Goal: Communication & Community: Answer question/provide support

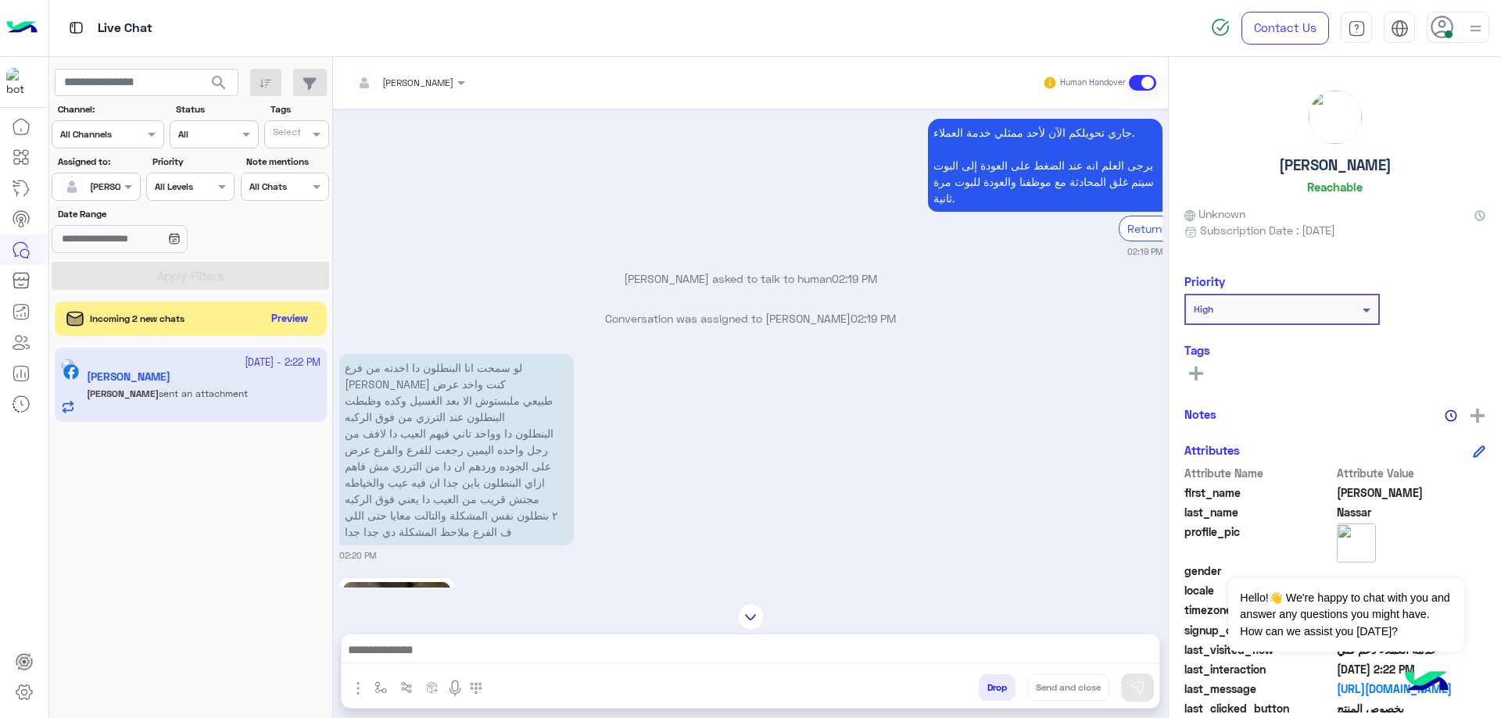
scroll to position [3724, 0]
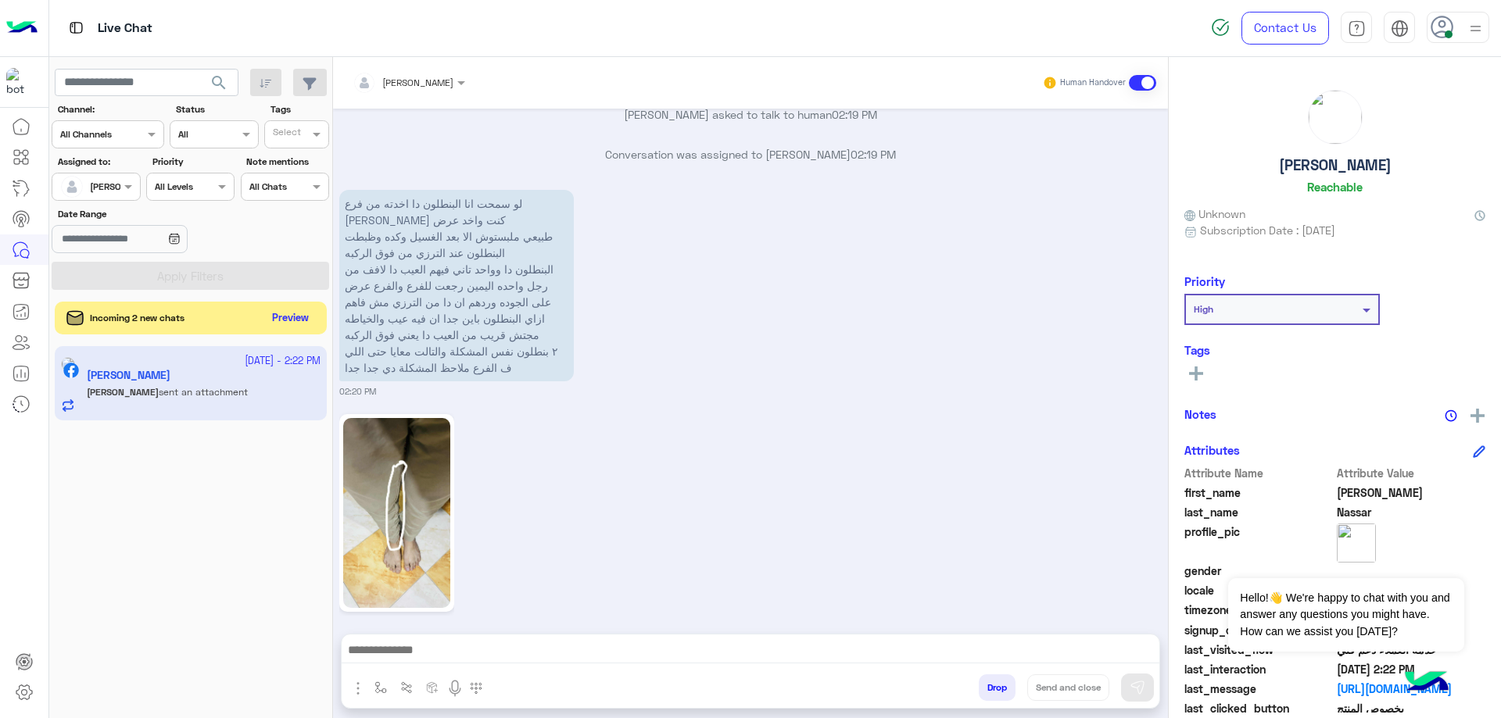
click at [292, 315] on button "Preview" at bounding box center [291, 318] width 48 height 21
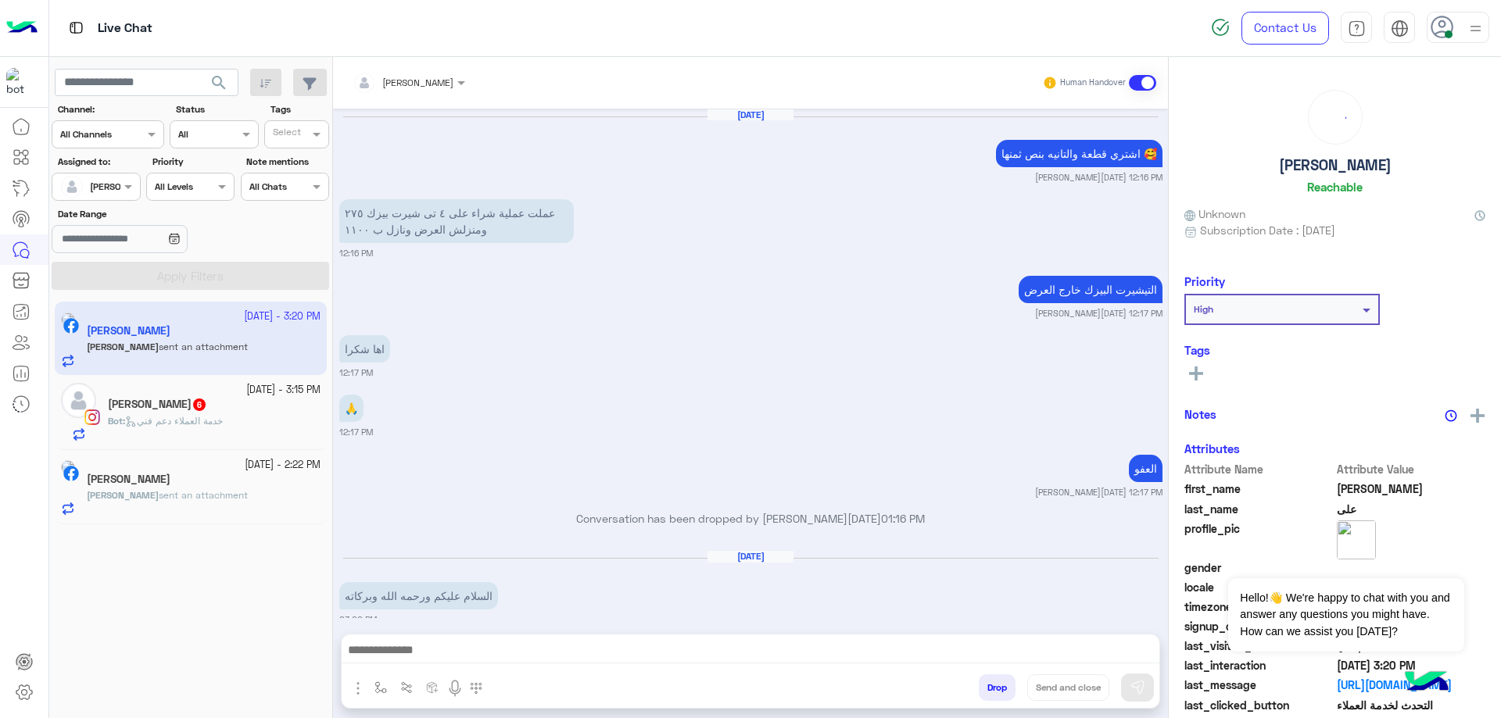
scroll to position [1644, 0]
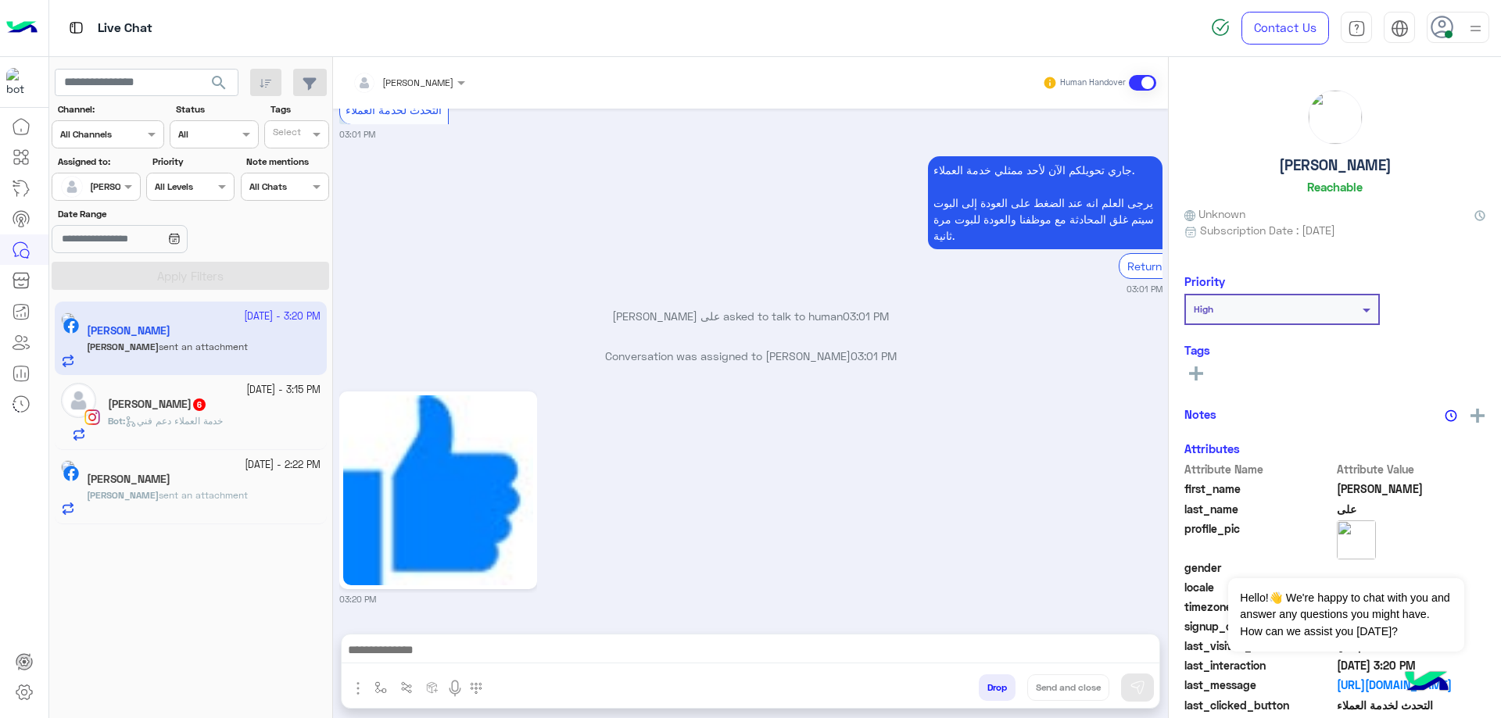
click at [254, 345] on app-inbox-user "[DATE] - 3:20 PM [PERSON_NAME] sent an attachment" at bounding box center [191, 338] width 272 height 73
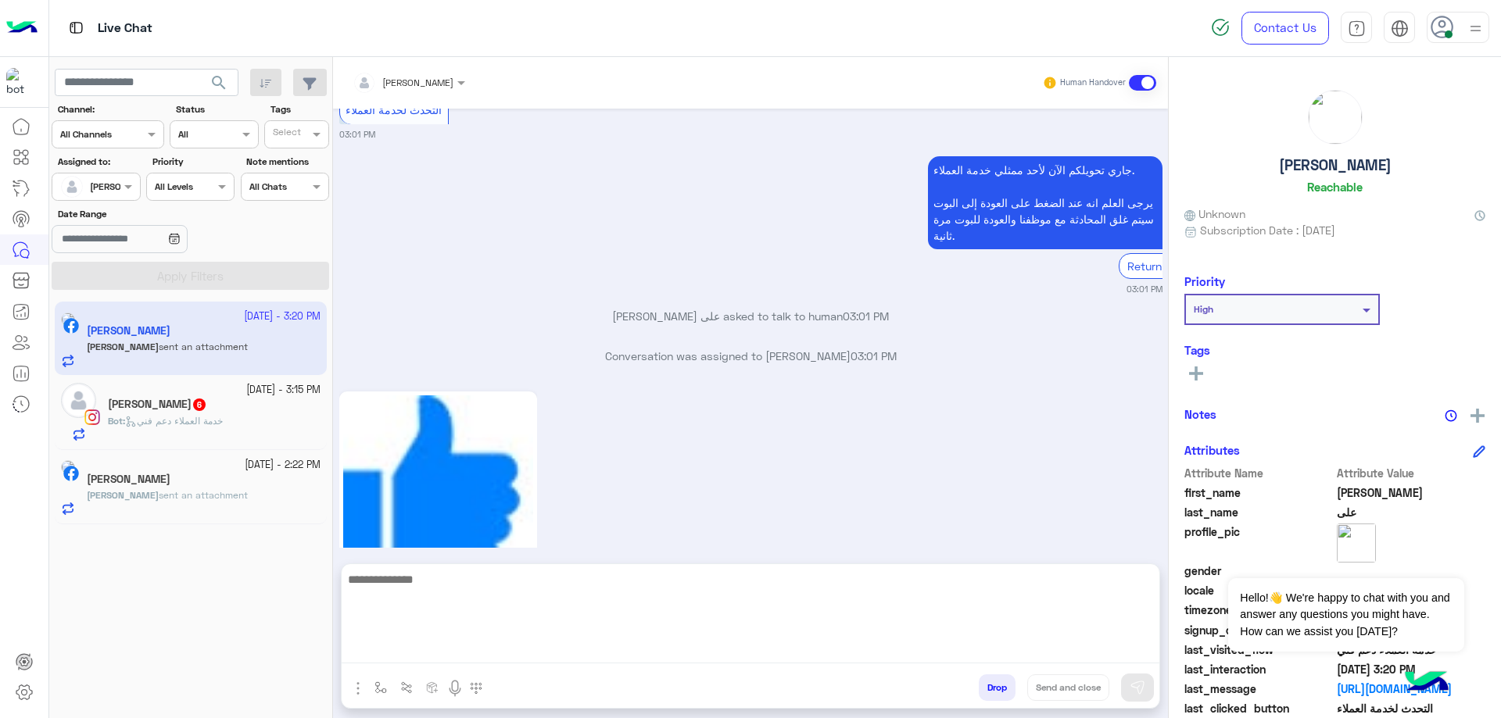
click at [478, 640] on textarea at bounding box center [750, 617] width 817 height 94
type textarea "**********"
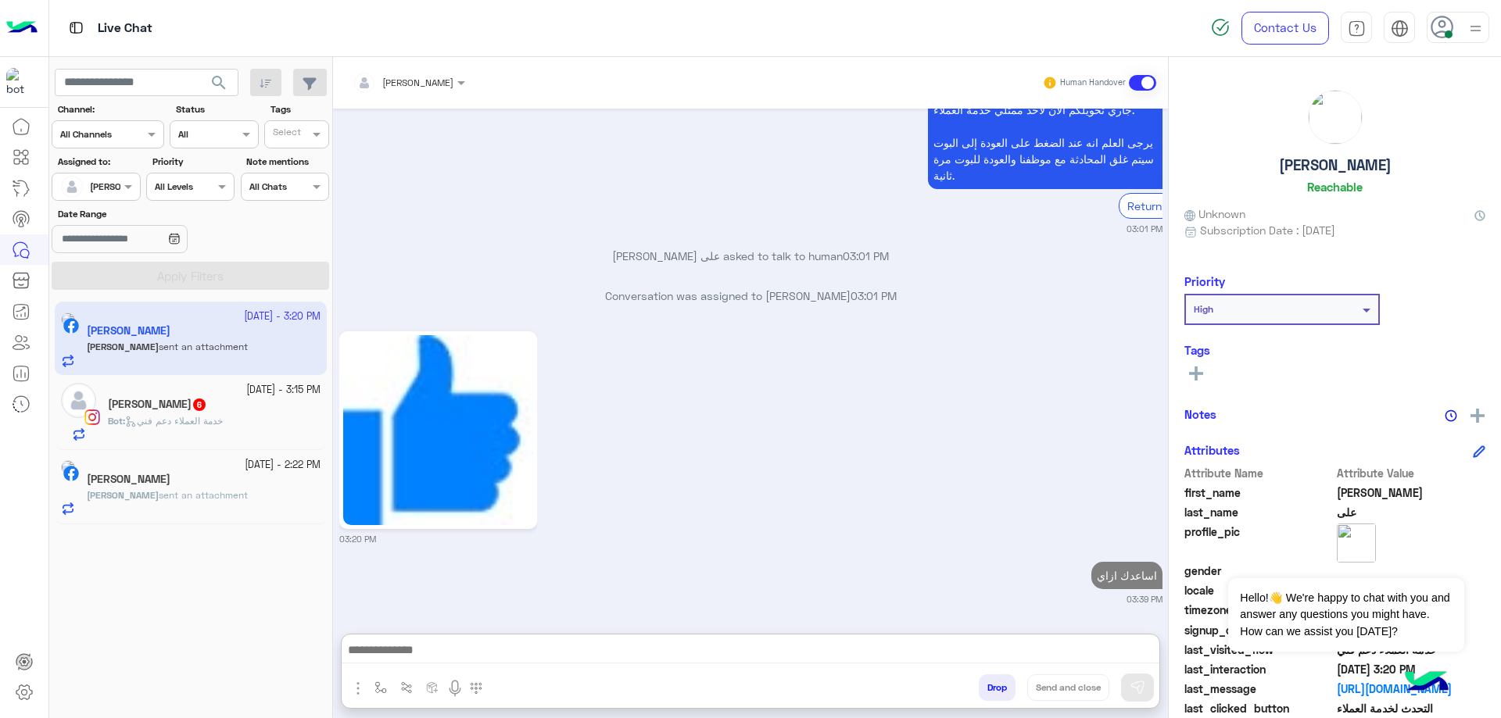
click at [246, 395] on small "[DATE] - 3:15 PM" at bounding box center [283, 390] width 74 height 15
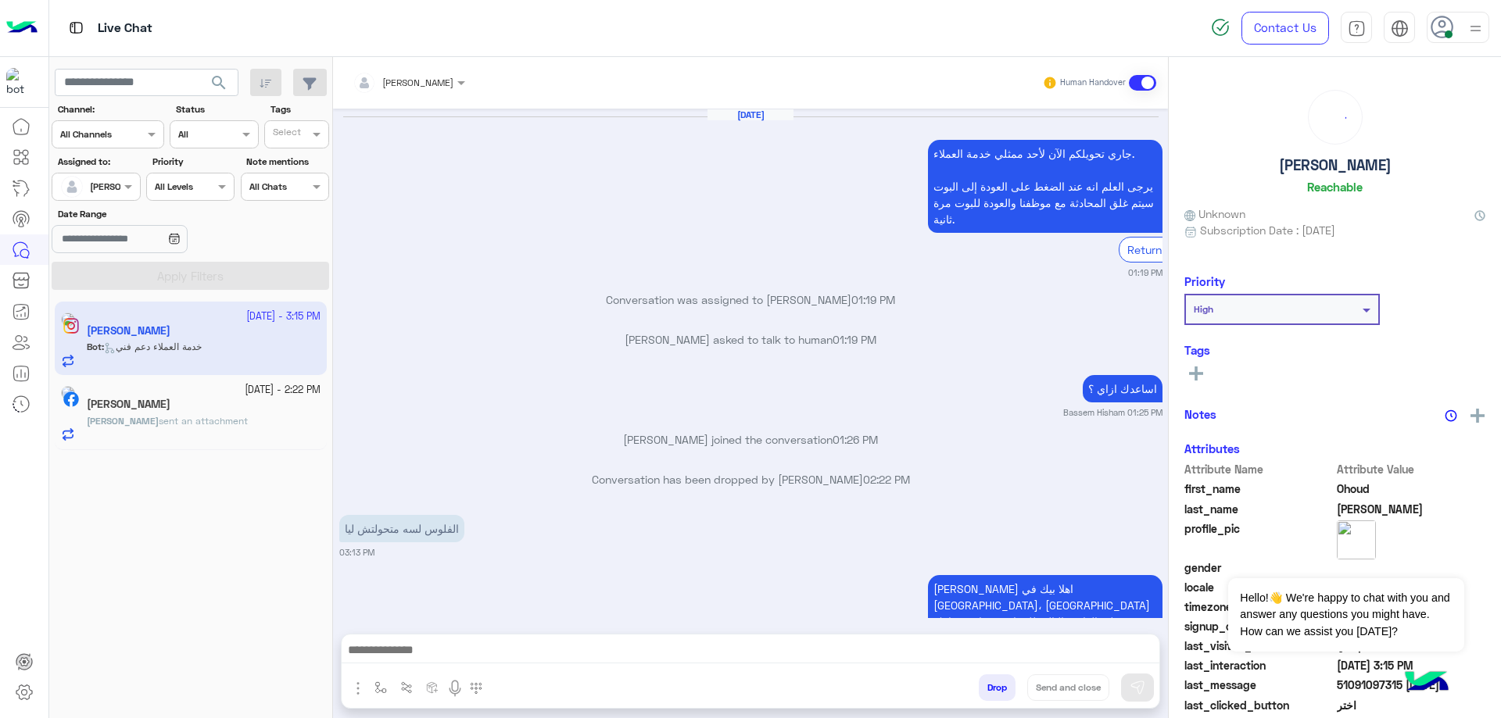
scroll to position [1021, 0]
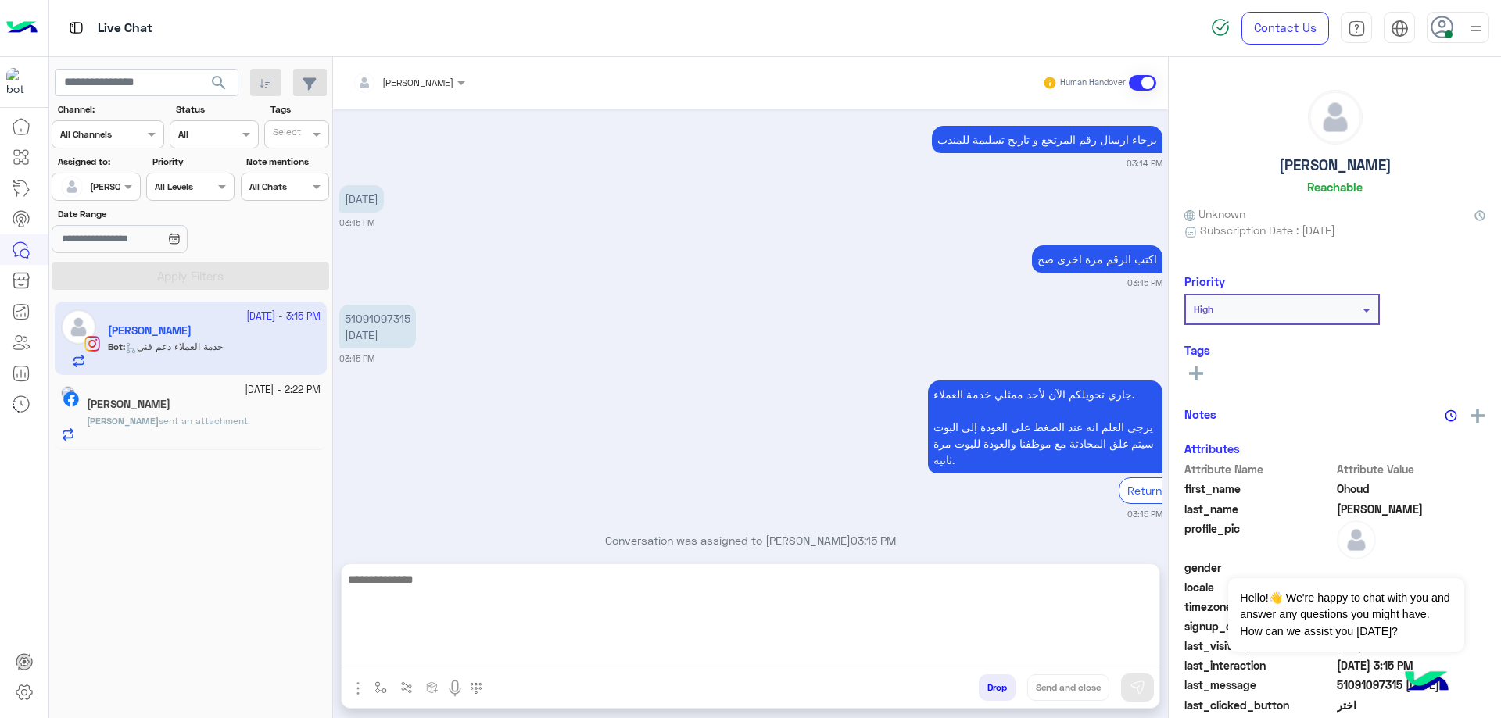
click at [513, 647] on textarea at bounding box center [750, 617] width 817 height 94
paste textarea "**********"
type textarea "**********"
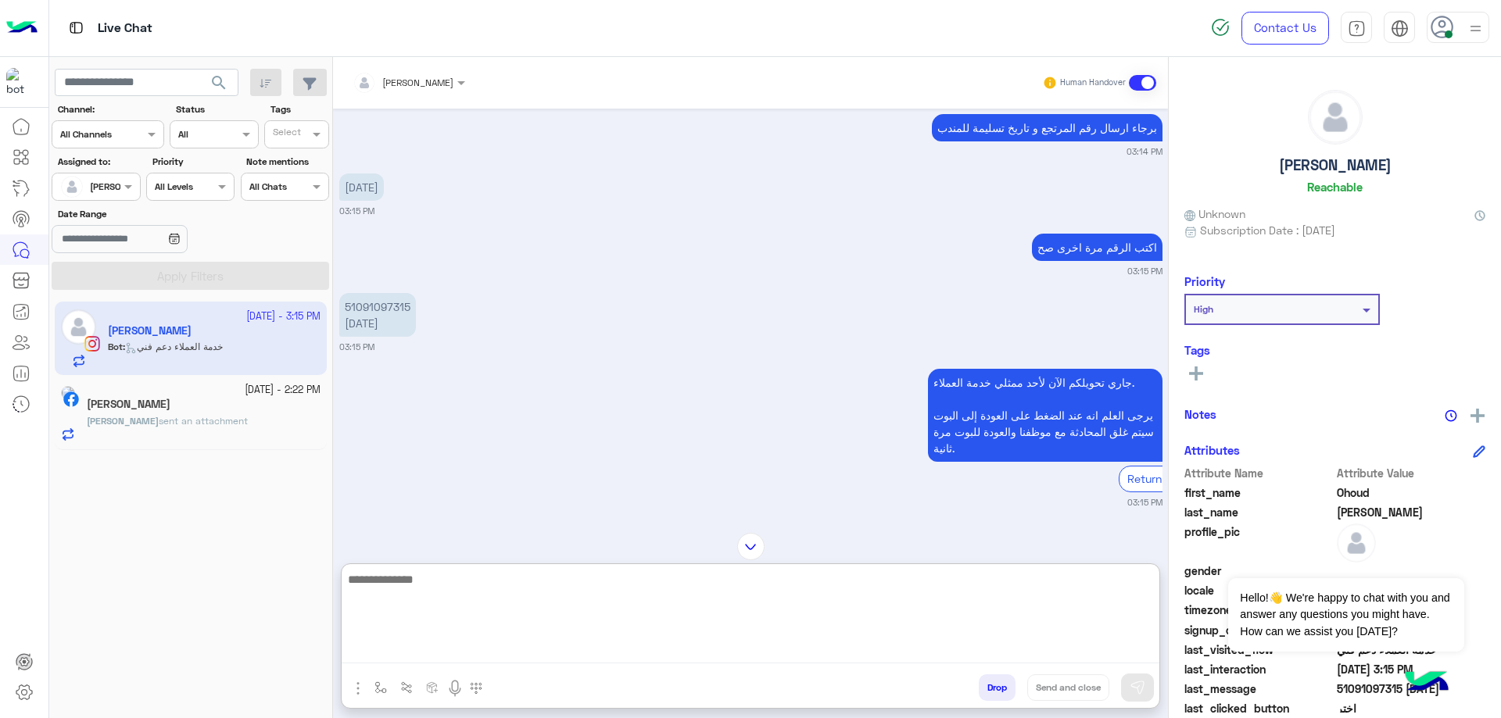
scroll to position [917, 0]
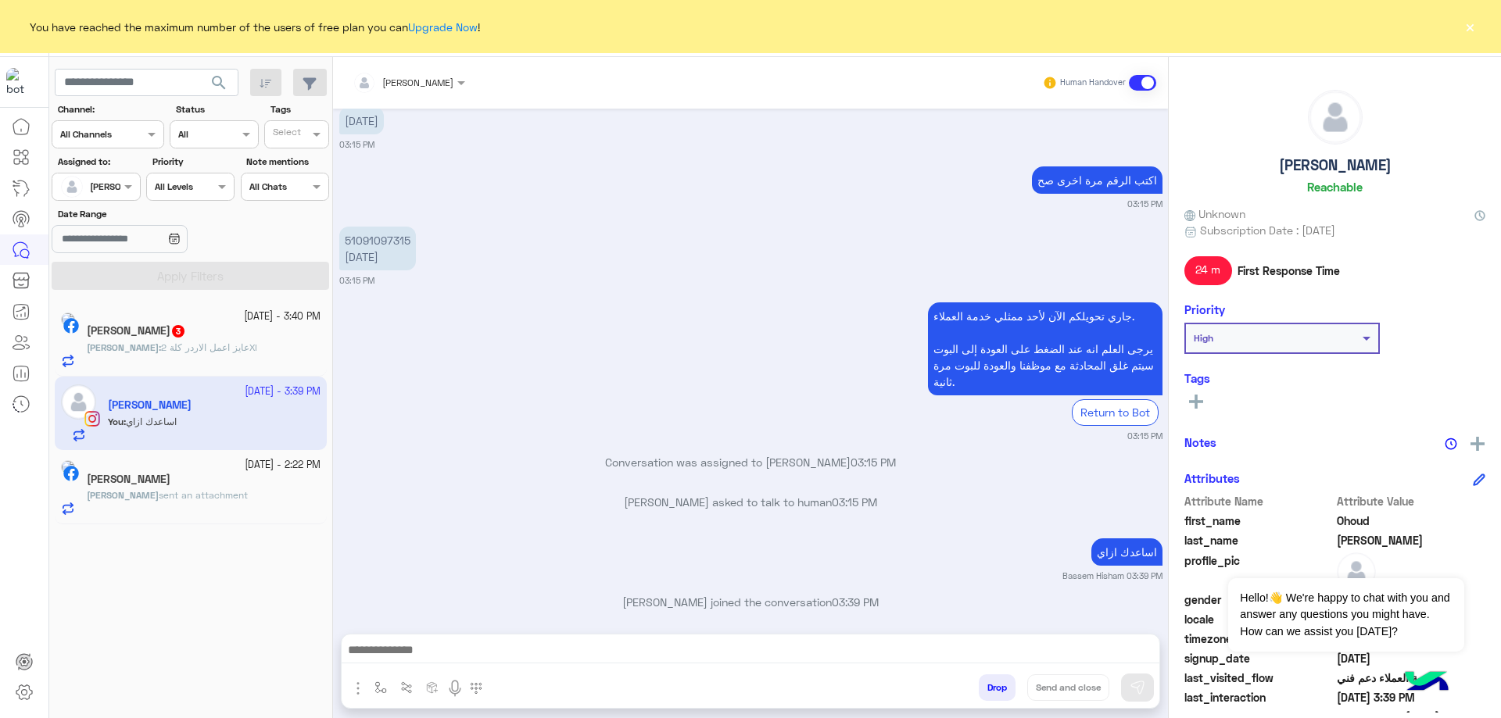
click at [254, 338] on div "محمد على 3" at bounding box center [204, 332] width 234 height 16
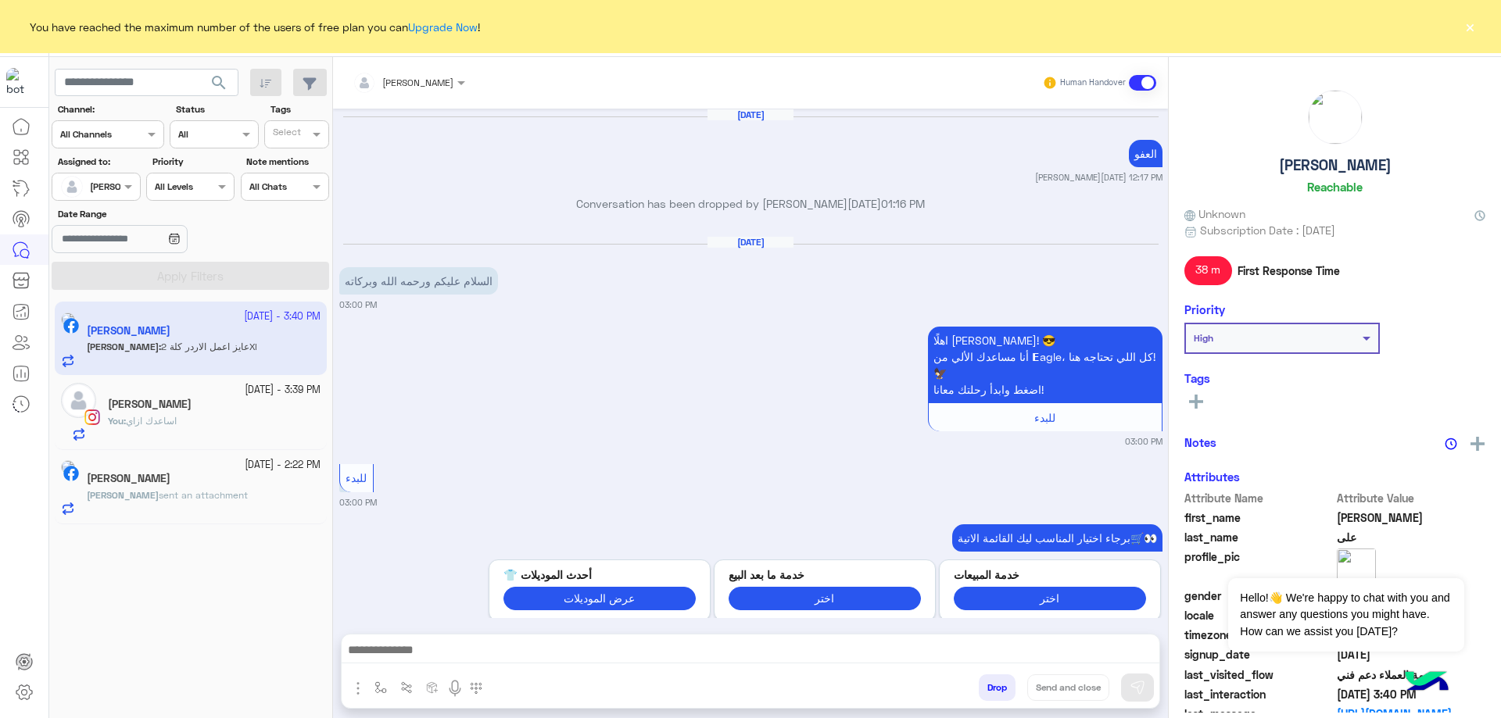
scroll to position [1658, 0]
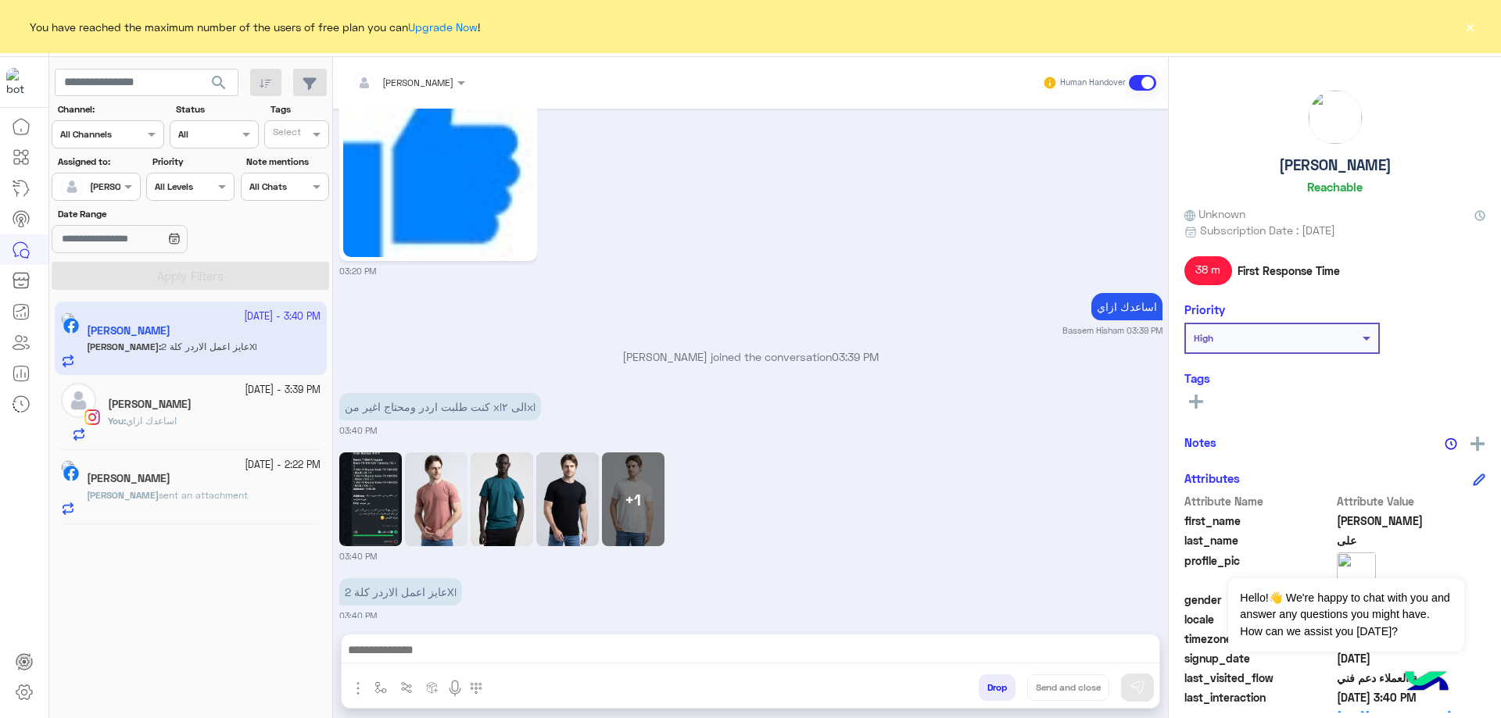
click at [381, 499] on img at bounding box center [370, 500] width 63 height 94
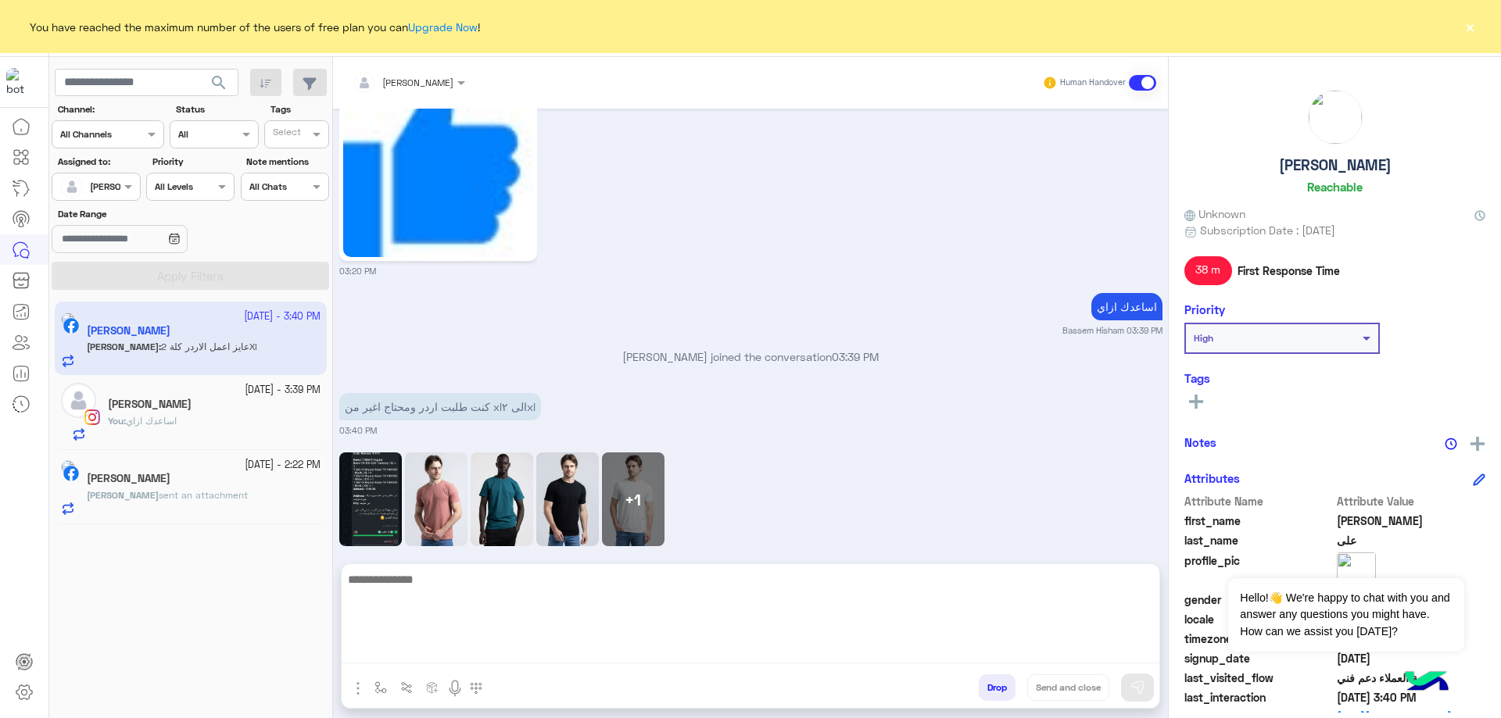
click at [495, 642] on textarea at bounding box center [750, 617] width 817 height 94
type textarea "**********"
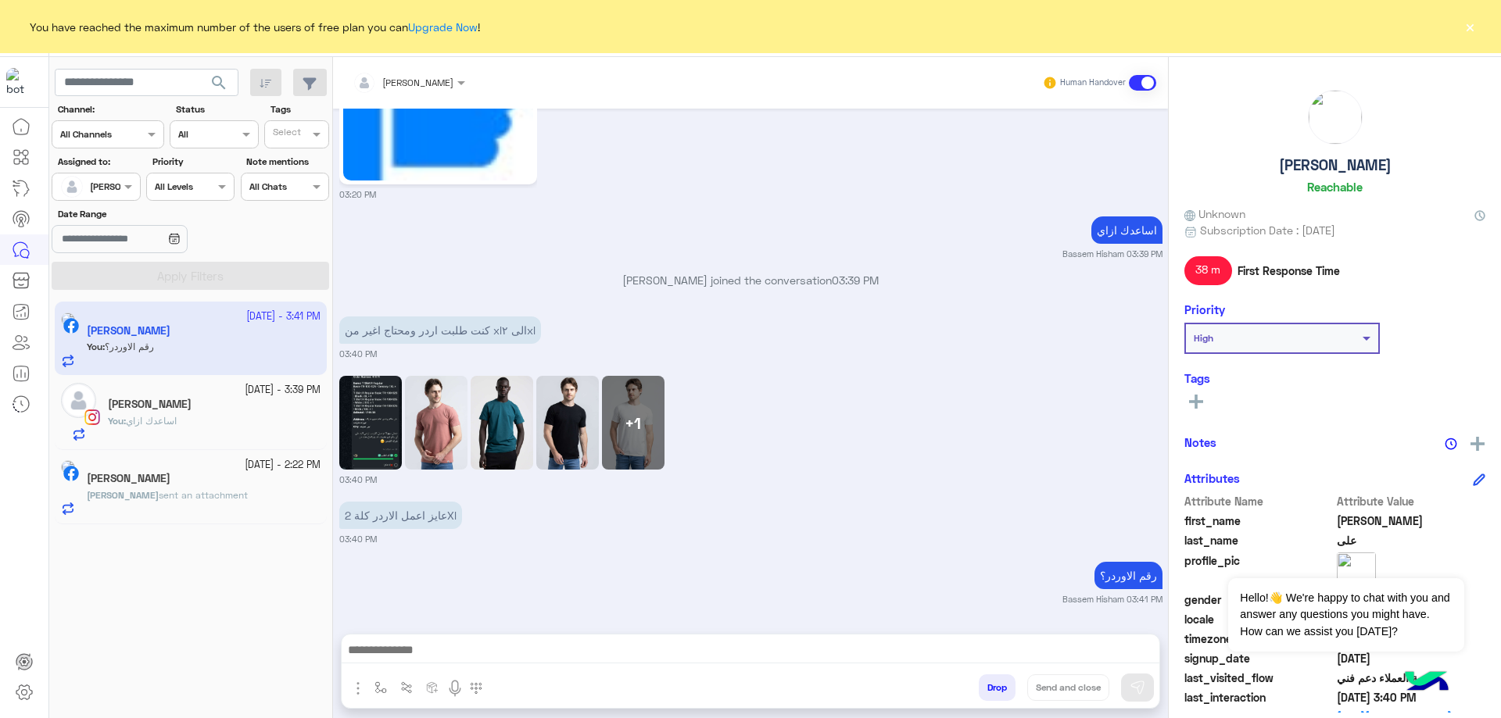
click at [366, 376] on img at bounding box center [370, 423] width 63 height 94
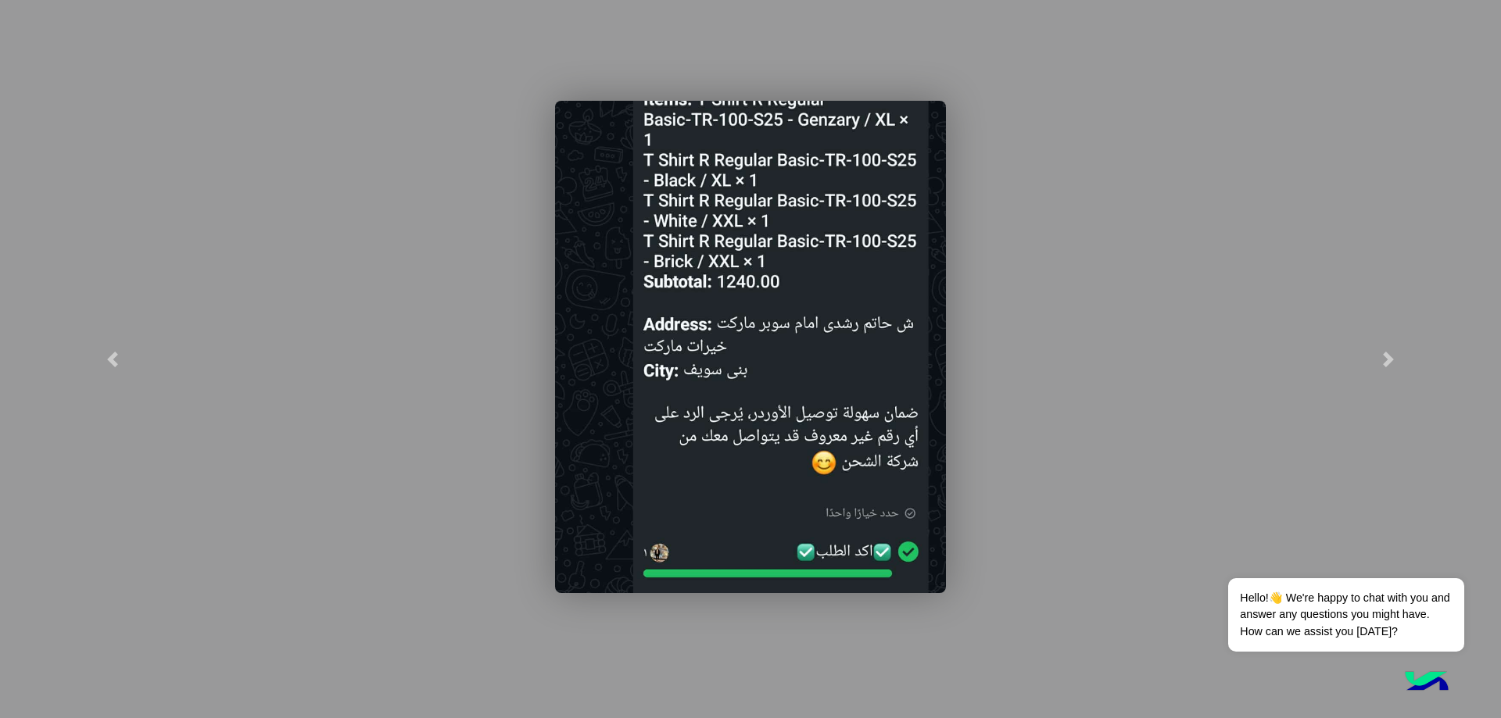
scroll to position [1718, 0]
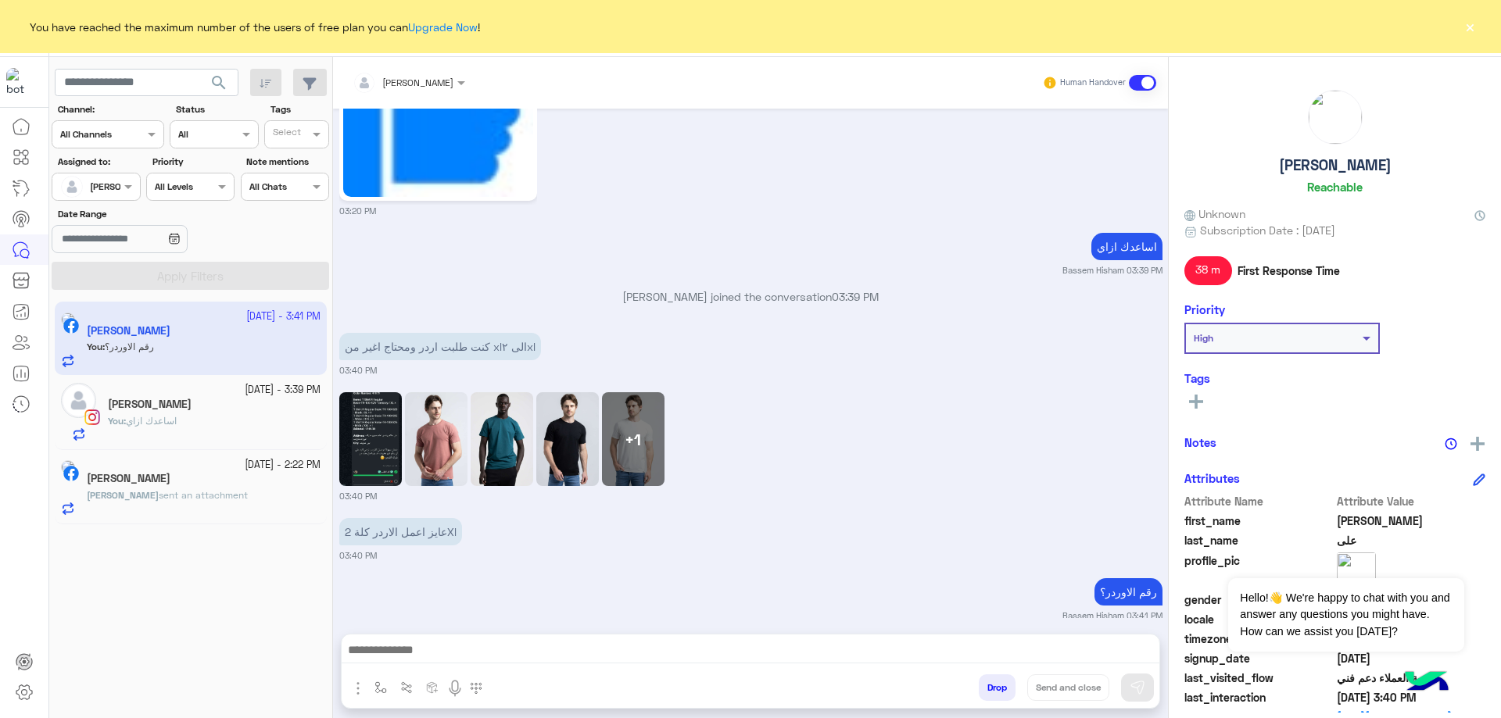
click at [191, 403] on h5 "[PERSON_NAME]" at bounding box center [150, 404] width 84 height 13
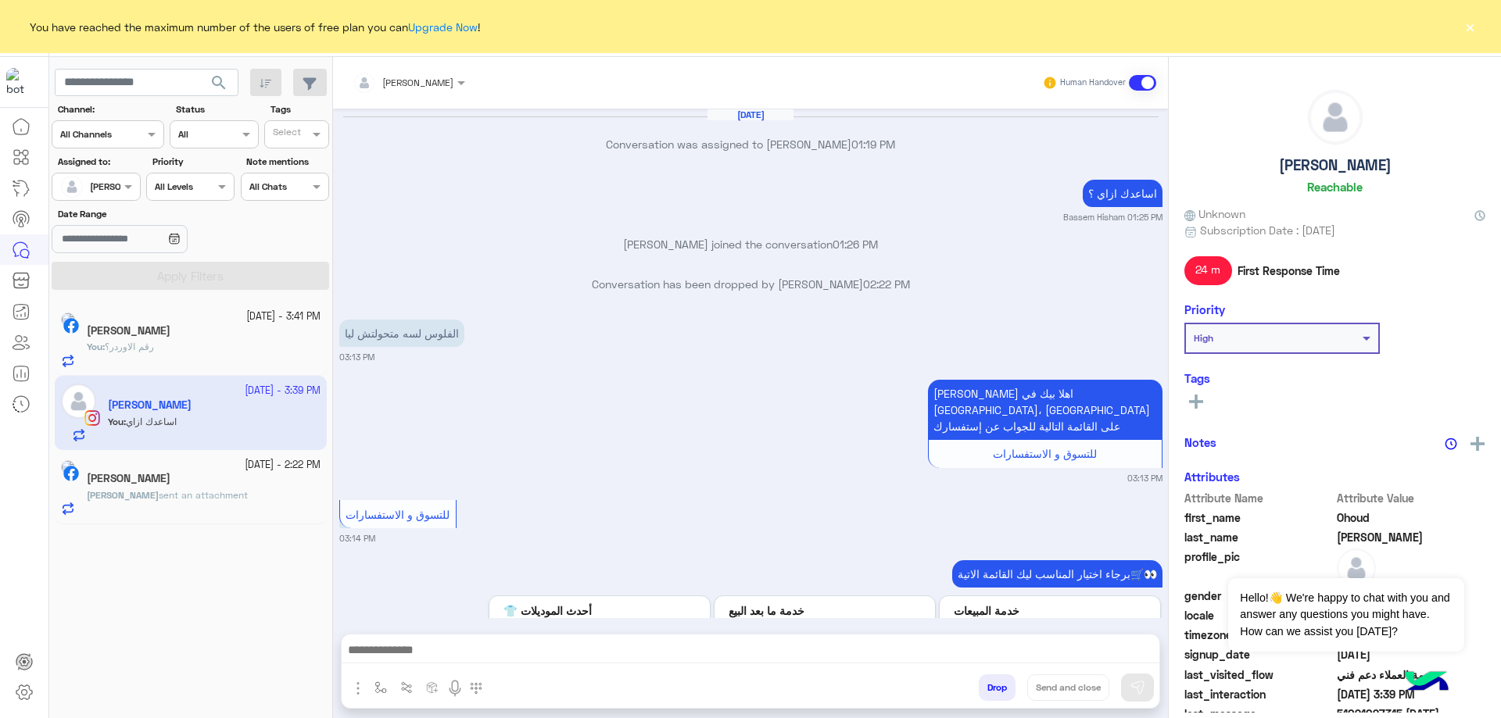
scroll to position [903, 0]
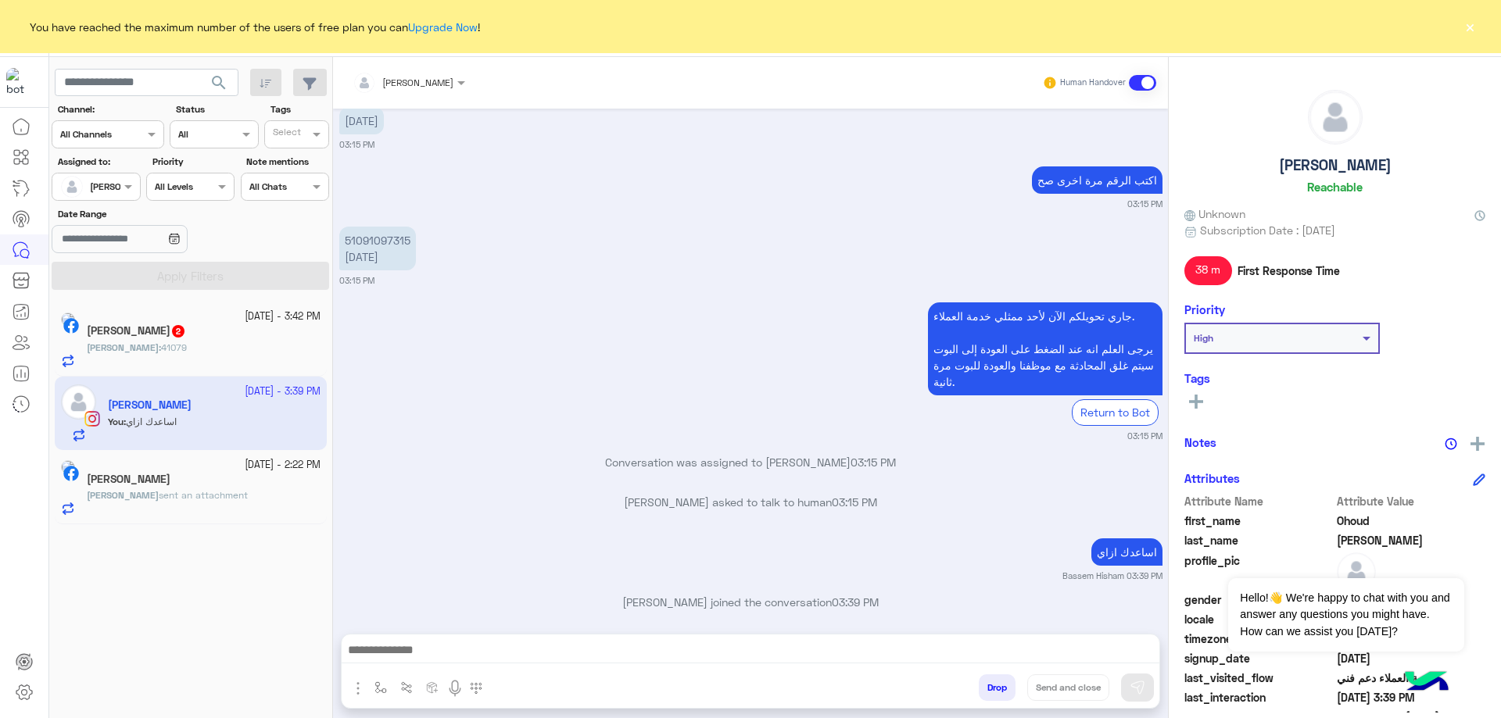
click at [201, 348] on div "محمد : 41079" at bounding box center [204, 354] width 234 height 27
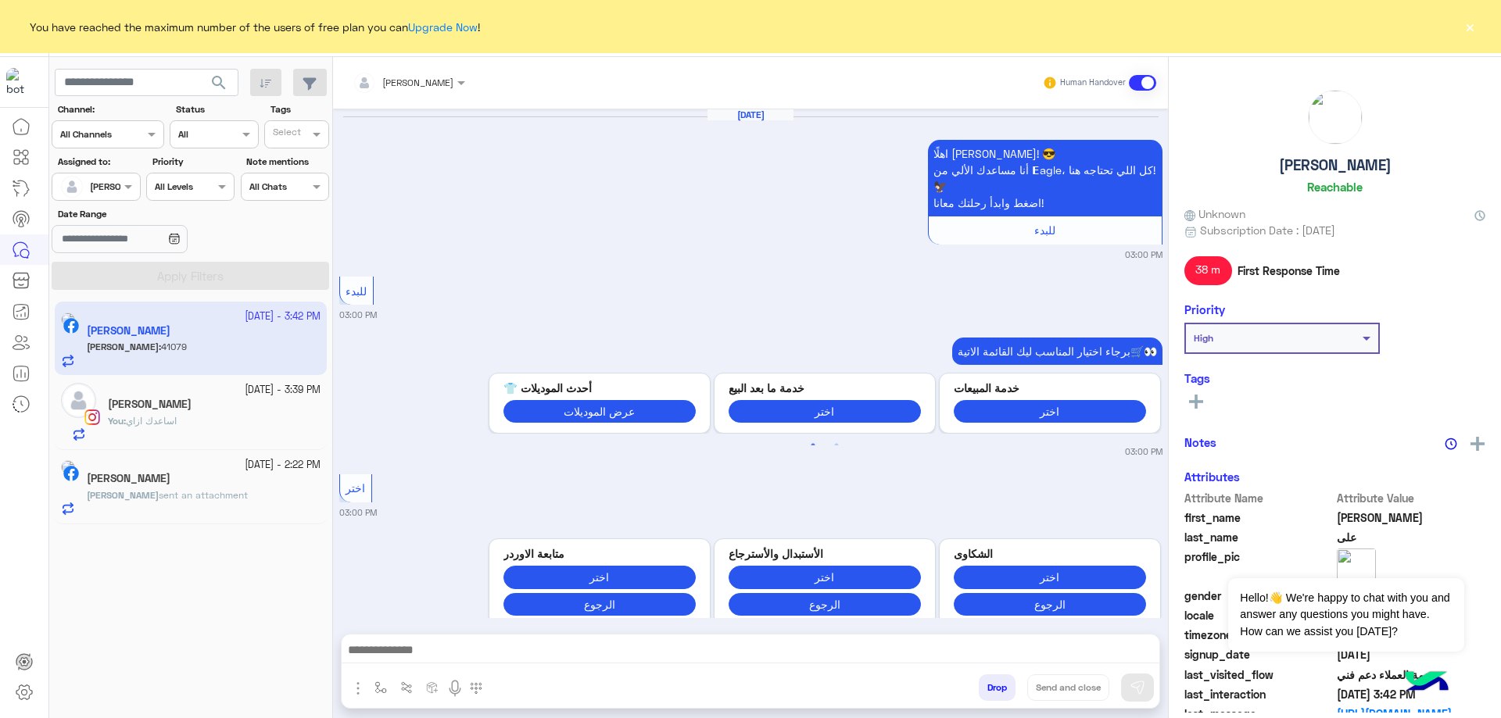
scroll to position [1683, 0]
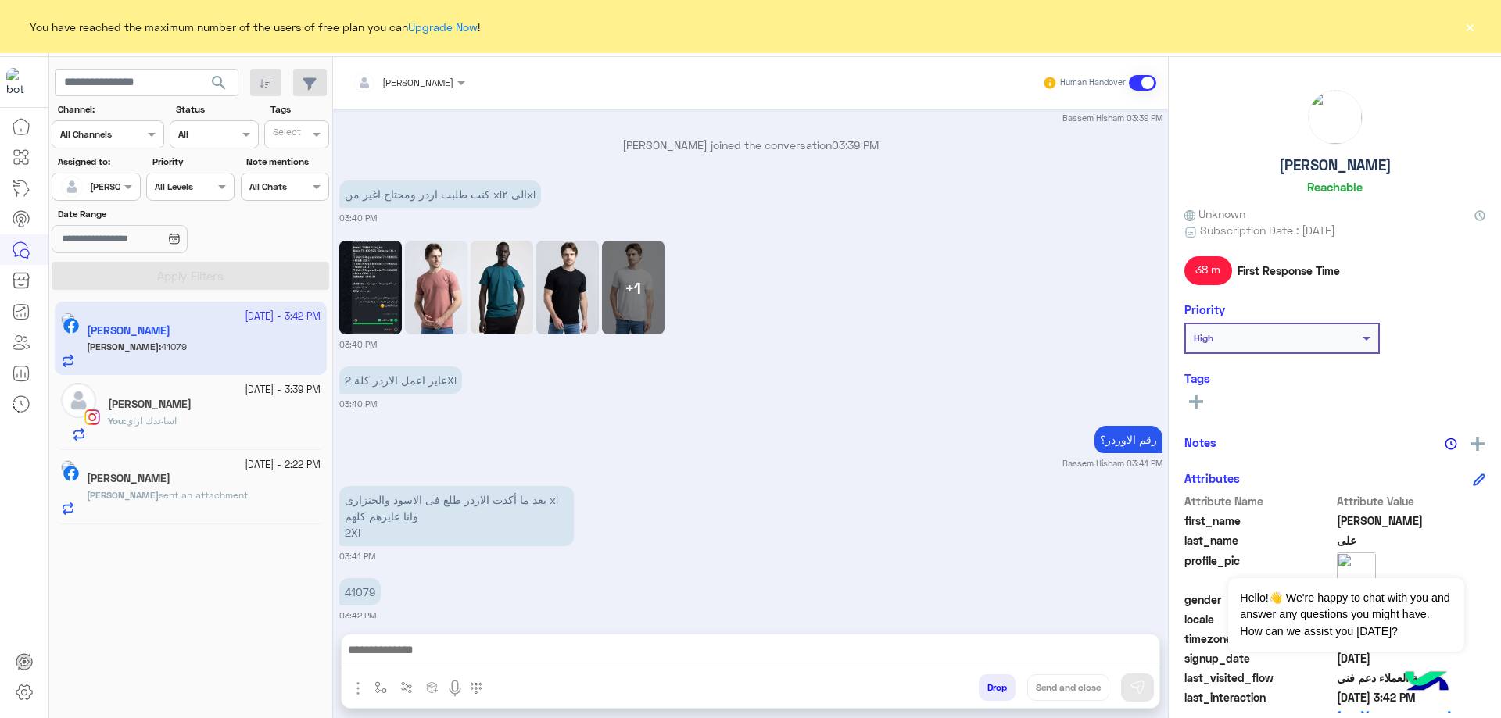
click at [357, 578] on p "41079" at bounding box center [359, 591] width 41 height 27
copy p "41079"
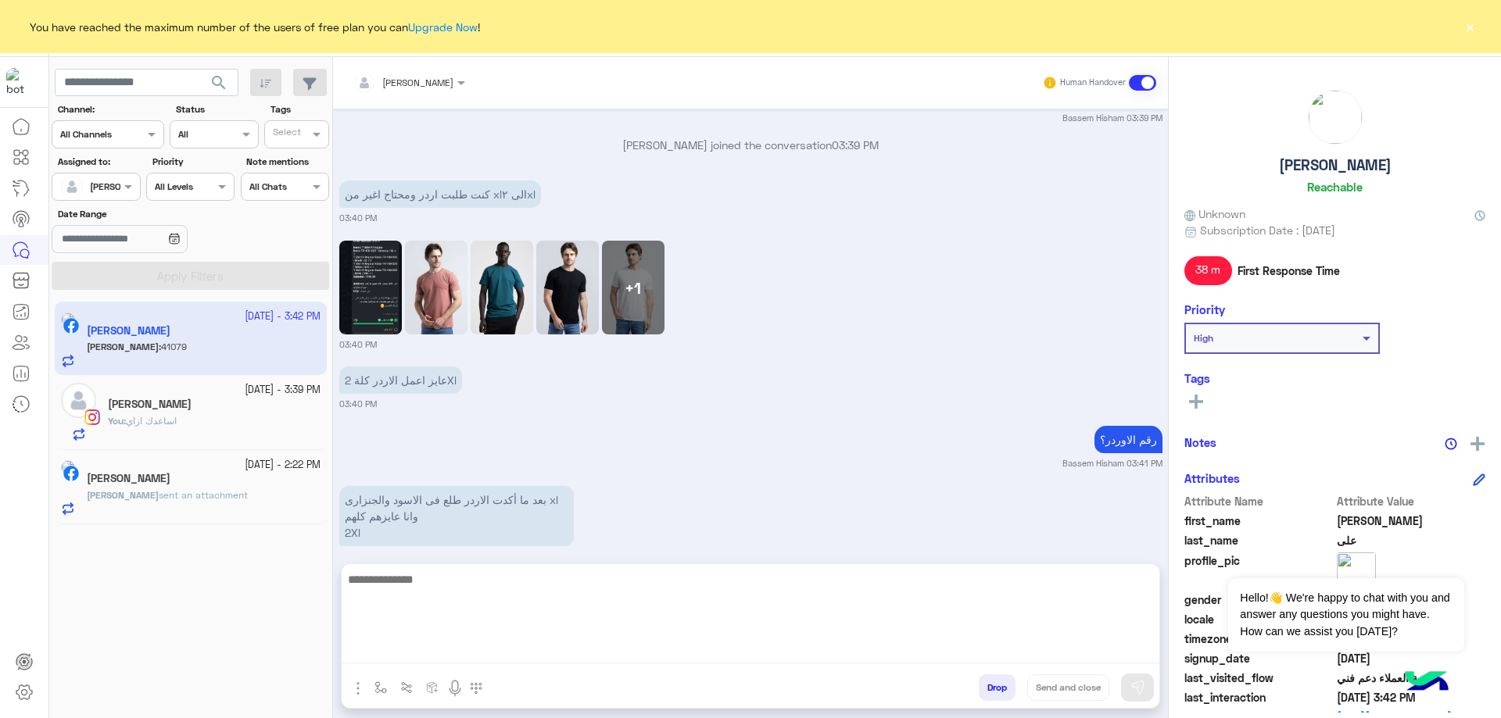
click at [456, 657] on textarea at bounding box center [750, 617] width 817 height 94
type textarea "**********"
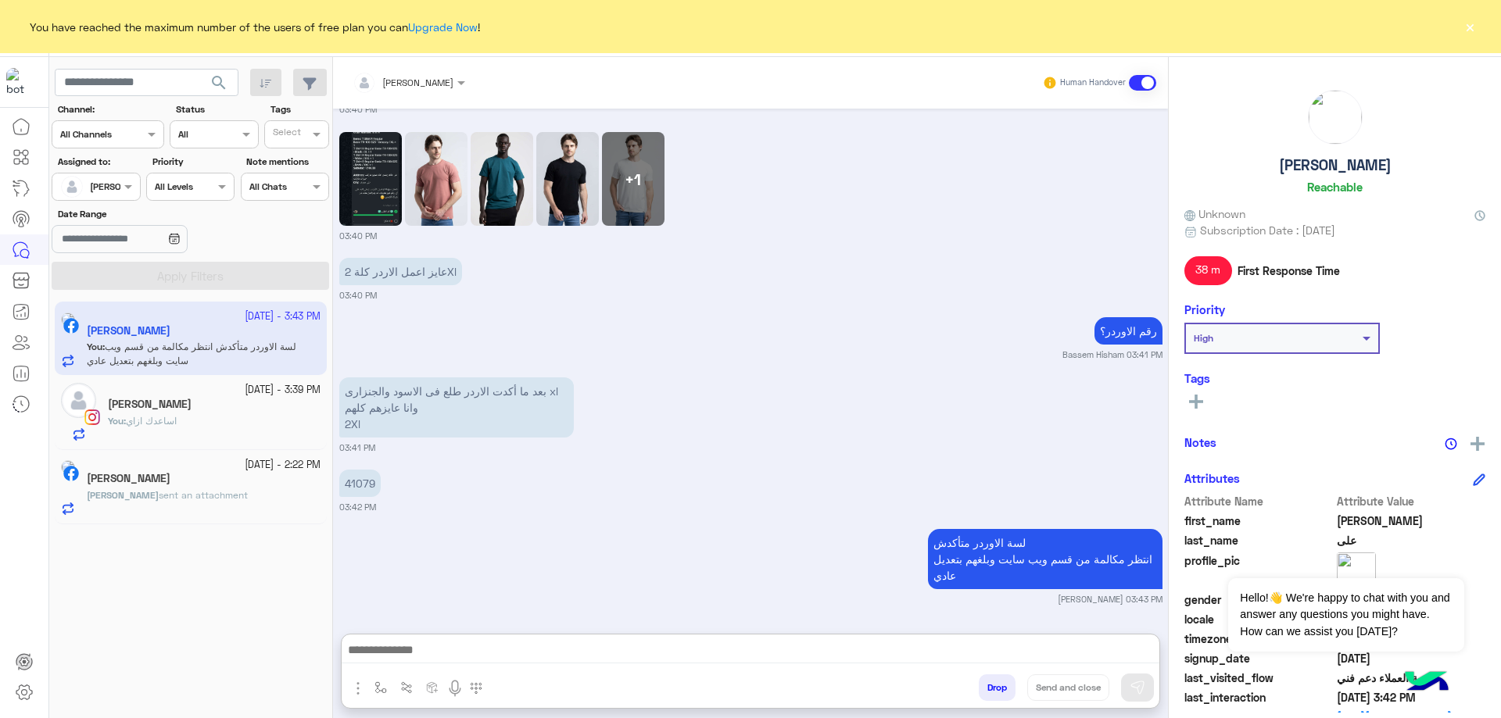
click at [1340, 171] on h5 "[PERSON_NAME]" at bounding box center [1335, 165] width 113 height 18
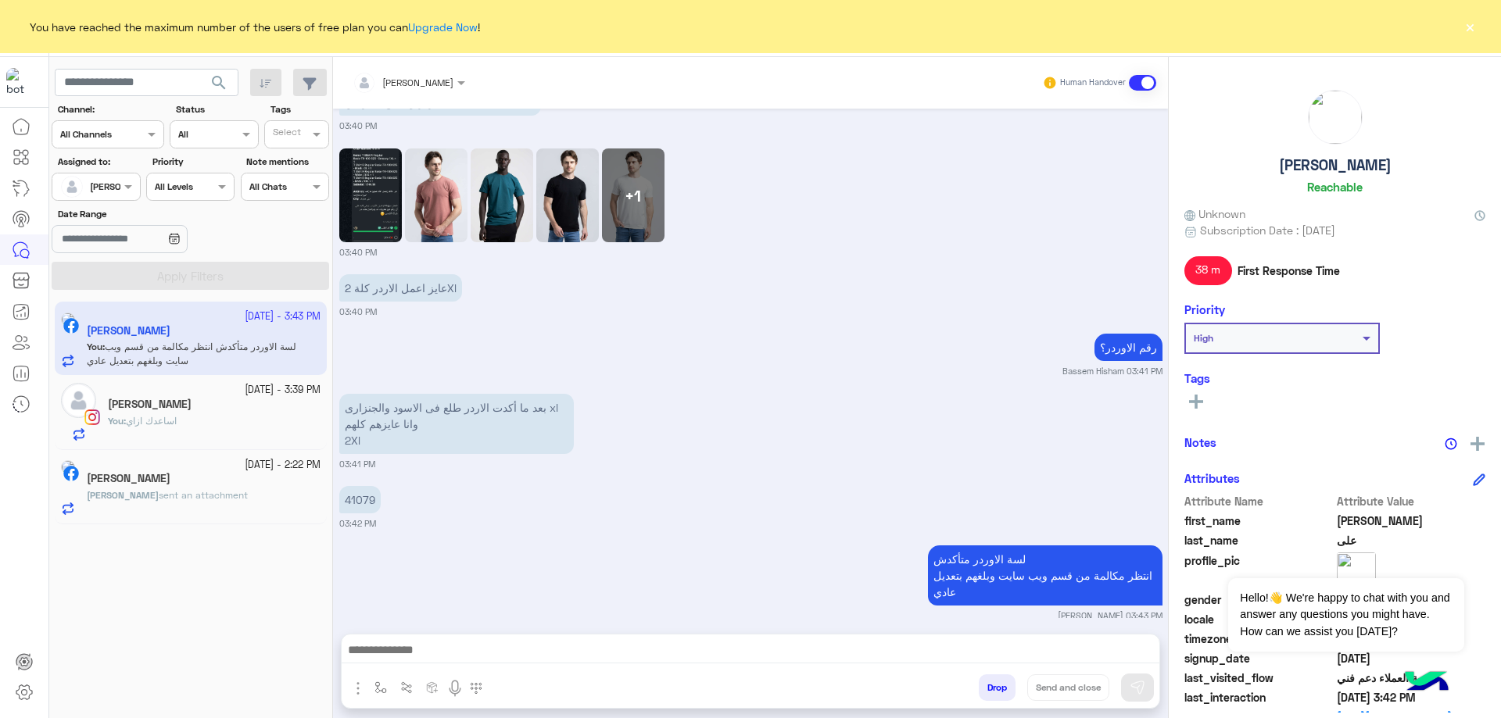
click at [1340, 171] on h5 "[PERSON_NAME]" at bounding box center [1335, 165] width 113 height 18
copy h5 "[PERSON_NAME]"
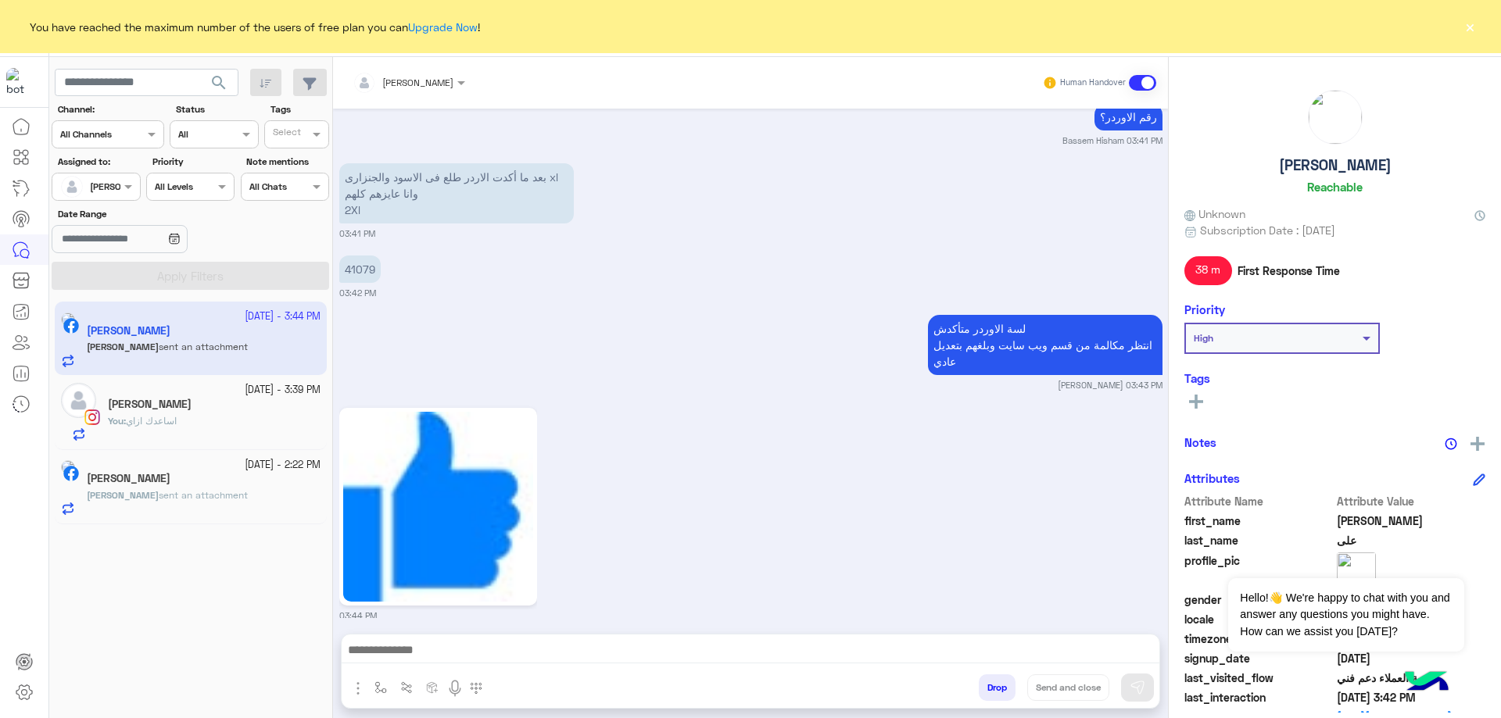
scroll to position [2065, 0]
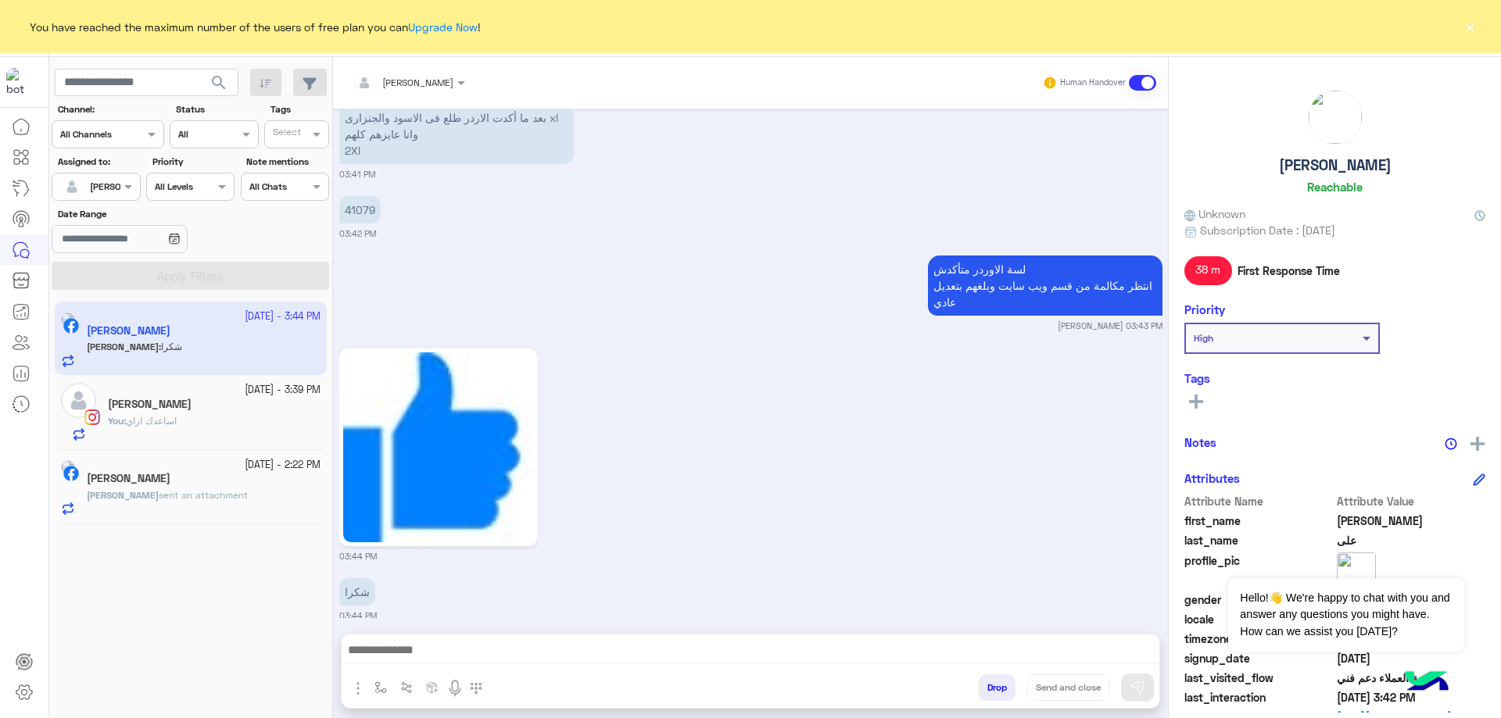
drag, startPoint x: 715, startPoint y: 630, endPoint x: 718, endPoint y: 644, distance: 14.4
click at [716, 635] on div "Bassem Hisham Human Handover Sep 26, 2025 اهلًا محمد! 😎 أنا مساعدك الألي من 𝗘ag…" at bounding box center [750, 390] width 835 height 667
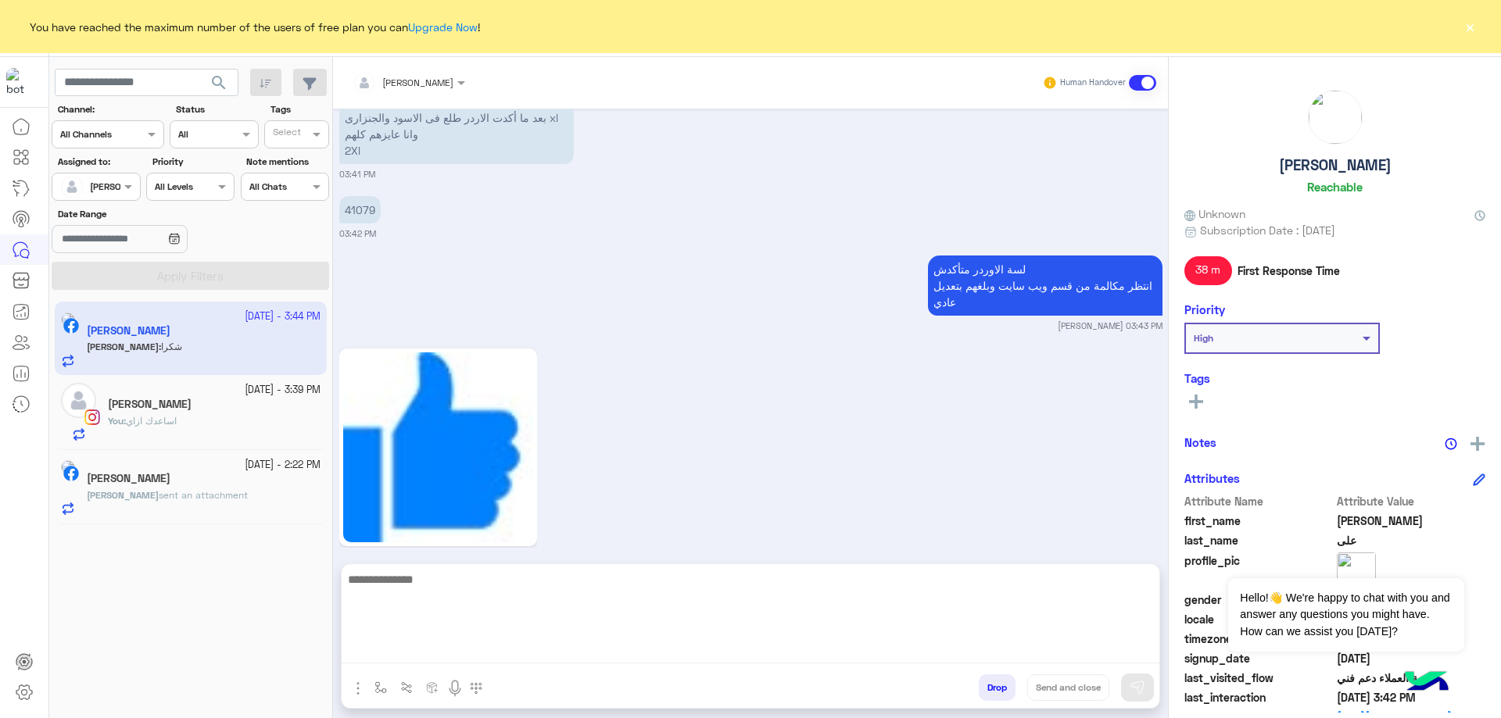
click at [719, 645] on textarea at bounding box center [750, 617] width 817 height 94
paste textarea "**********"
type textarea "**********"
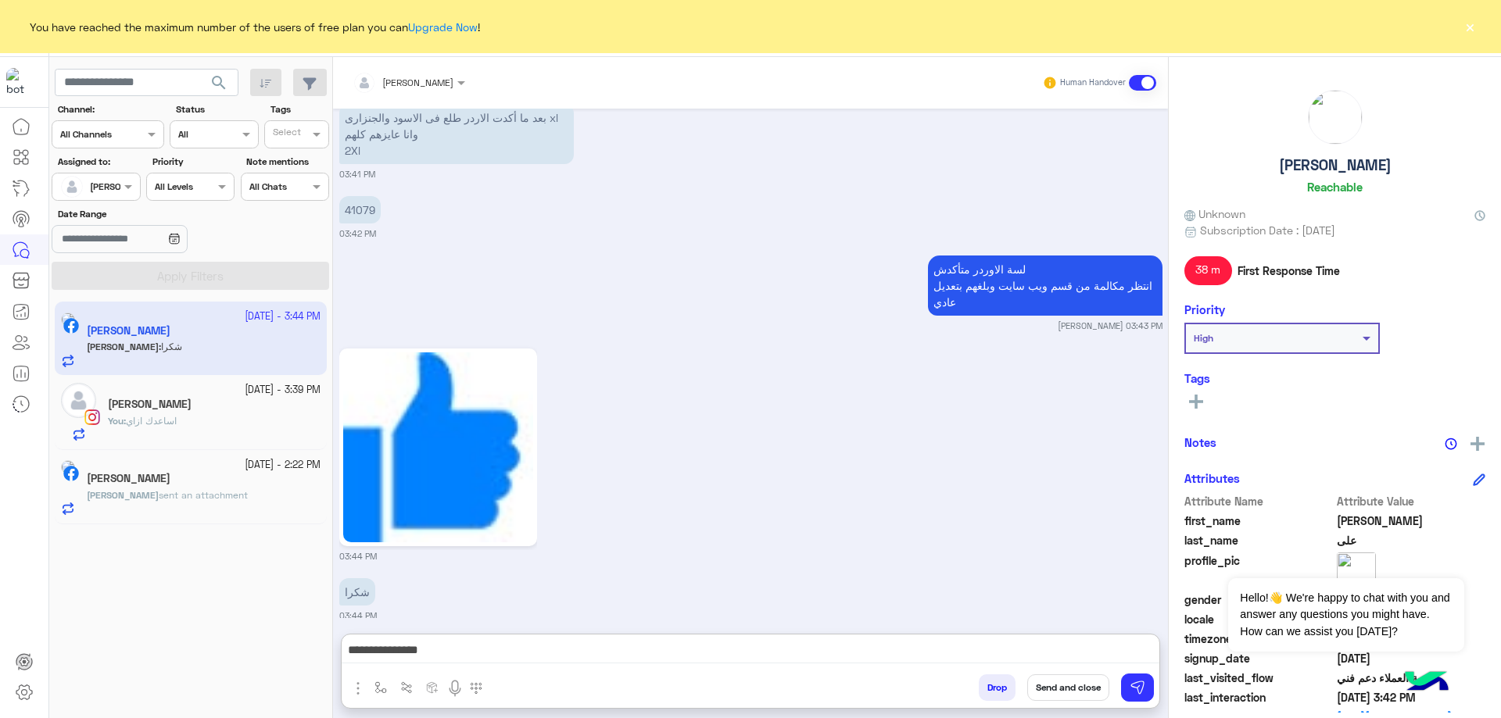
click at [1072, 691] on button "Send and close" at bounding box center [1068, 687] width 82 height 27
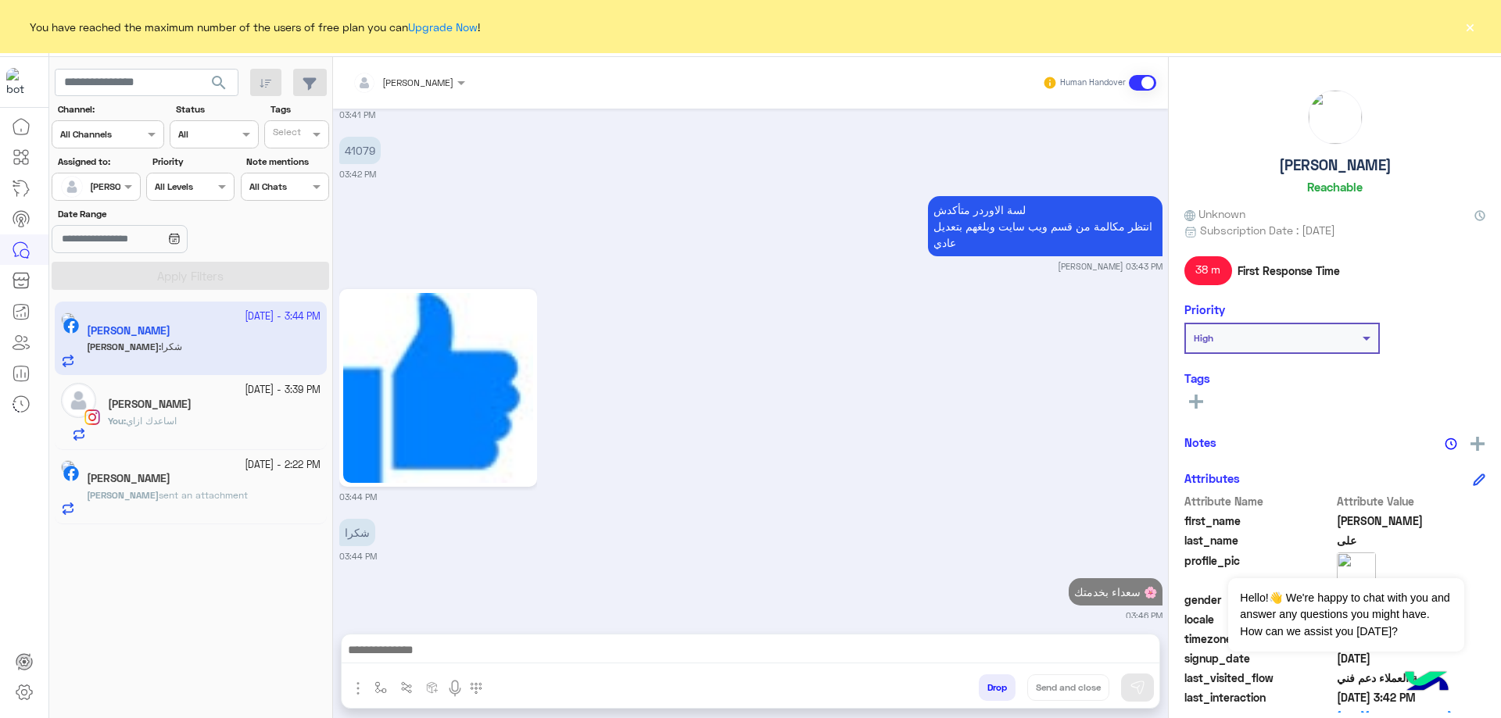
scroll to position [2165, 0]
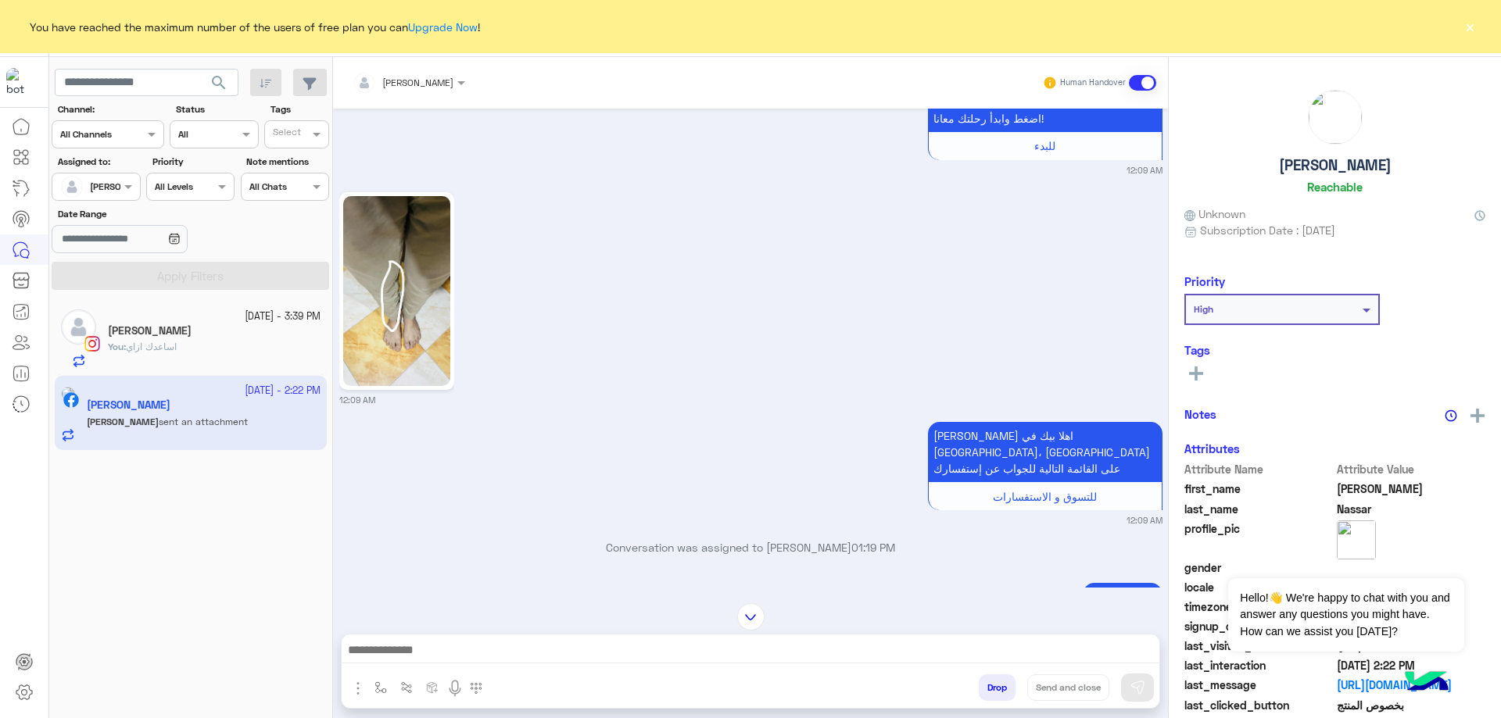
scroll to position [3501, 0]
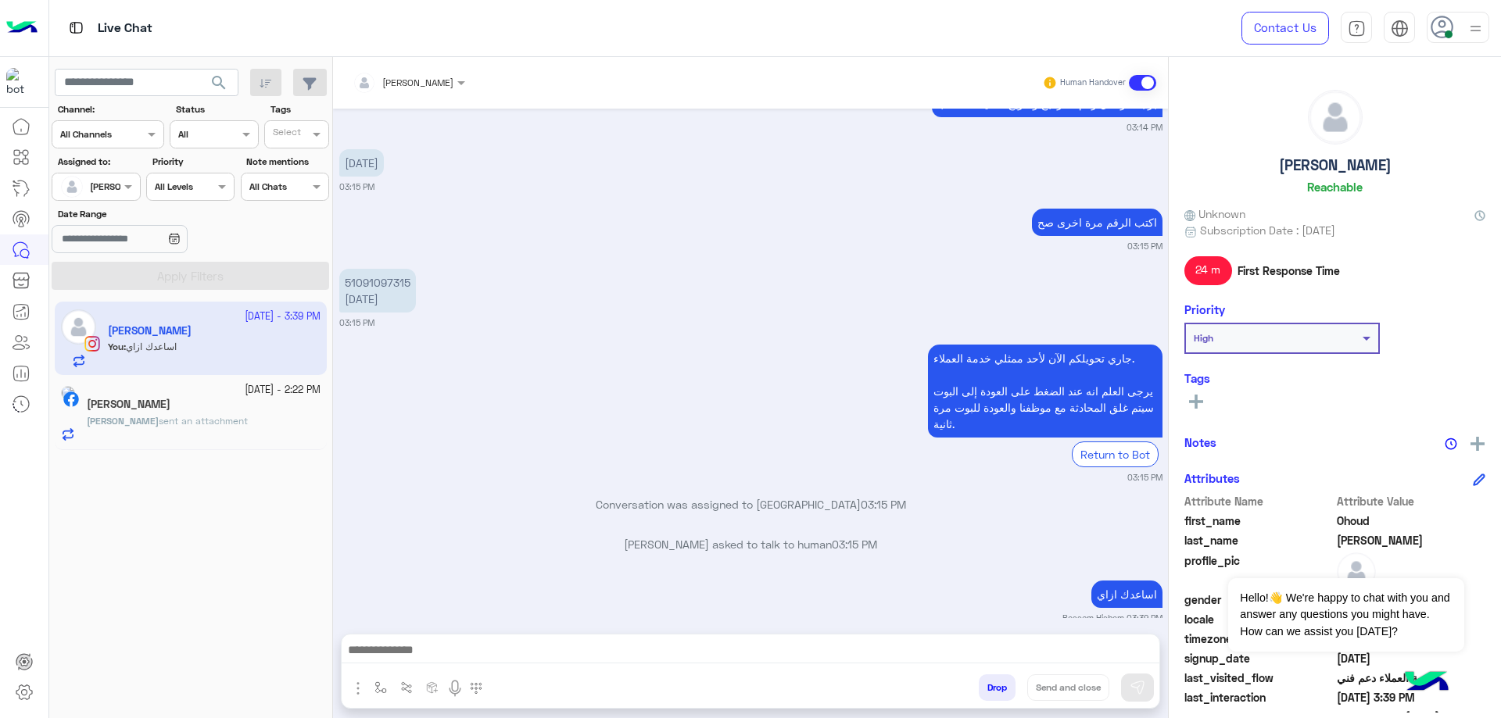
scroll to position [3500, 0]
